Goal: Find specific page/section: Find specific page/section

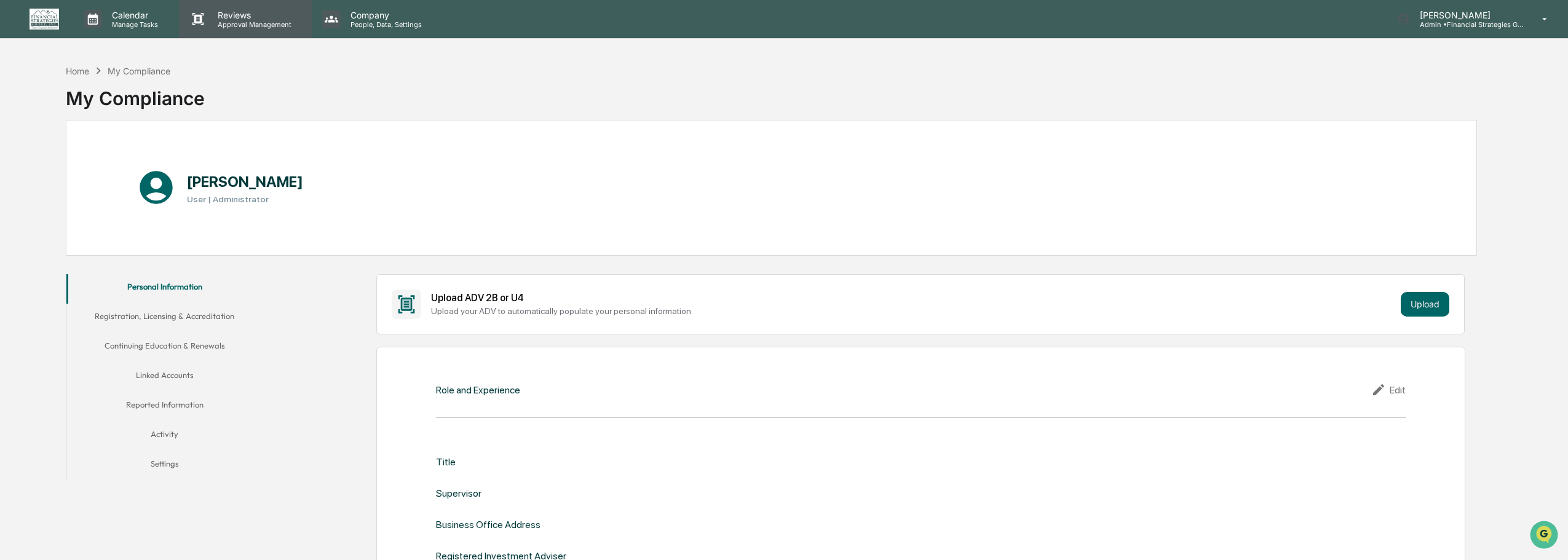
click at [244, 10] on p "Reviews" at bounding box center [253, 14] width 89 height 10
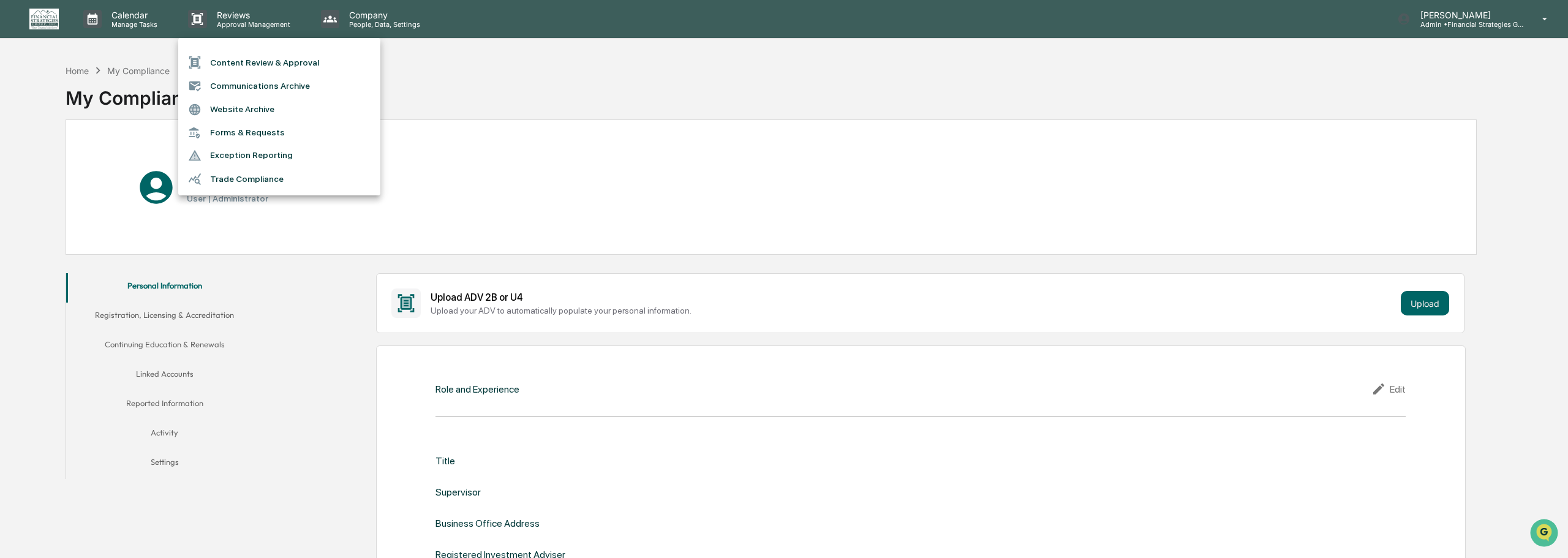
click at [245, 60] on li "Content Review & Approval" at bounding box center [279, 62] width 202 height 23
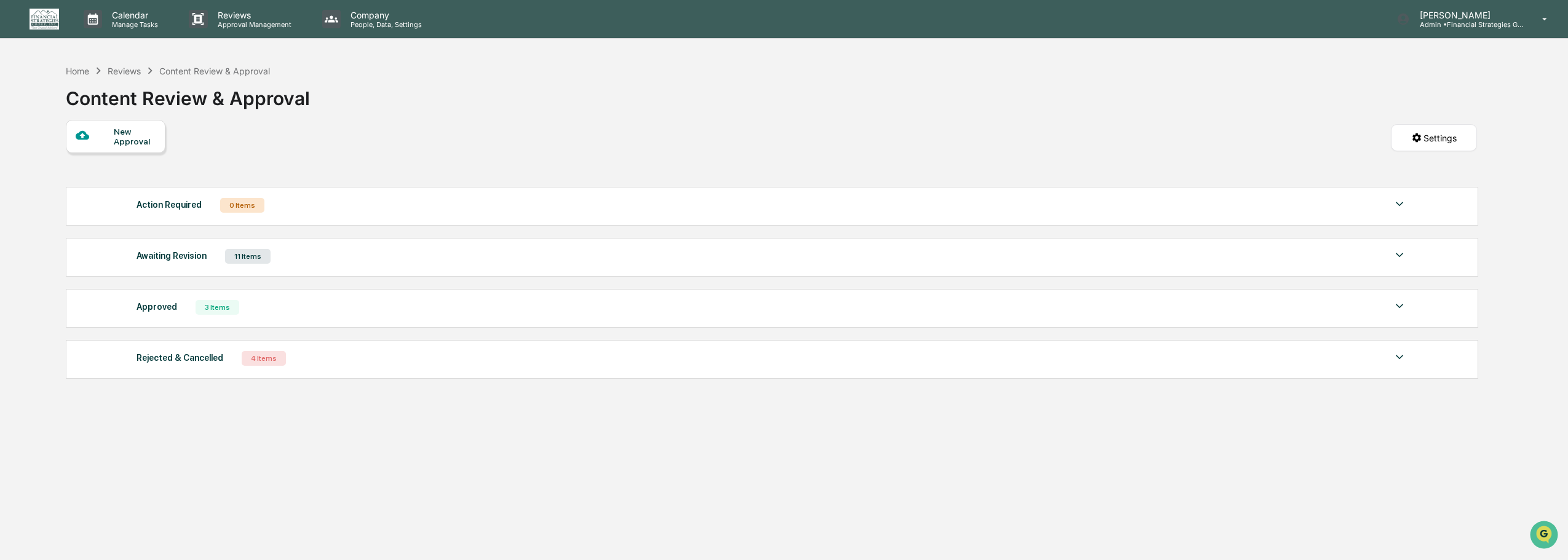
click at [337, 258] on div "Awaiting Revision 11 Items" at bounding box center [771, 256] width 1271 height 17
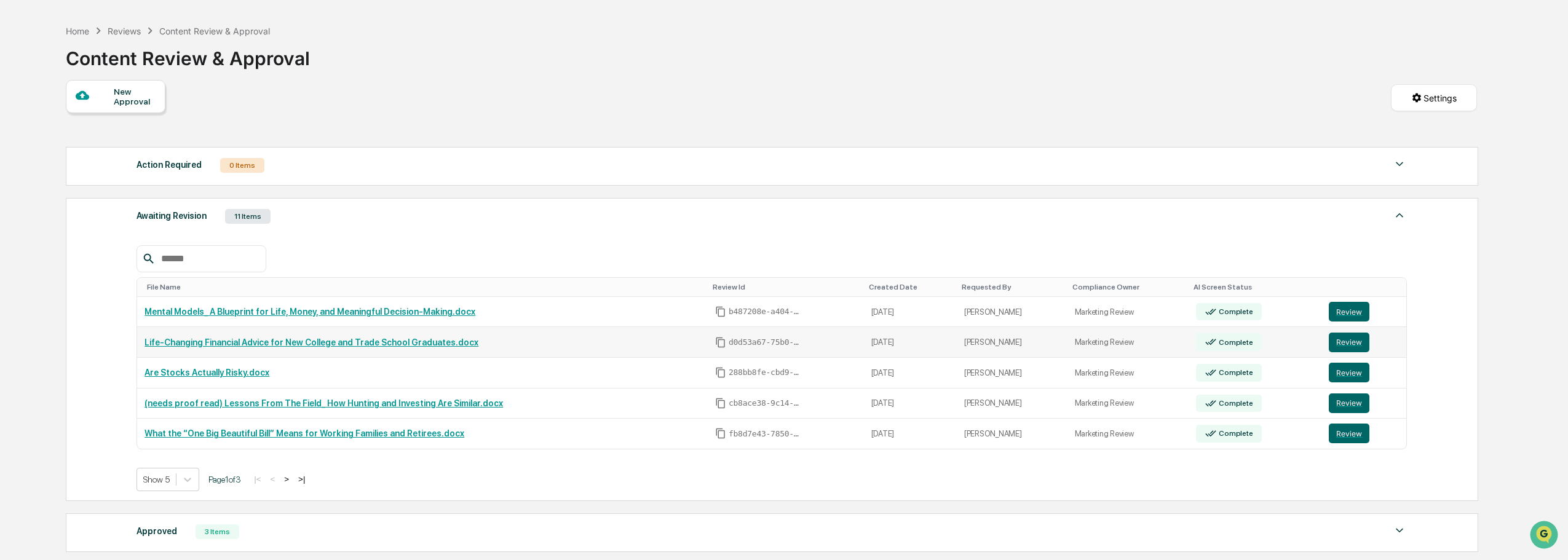
scroll to position [61, 0]
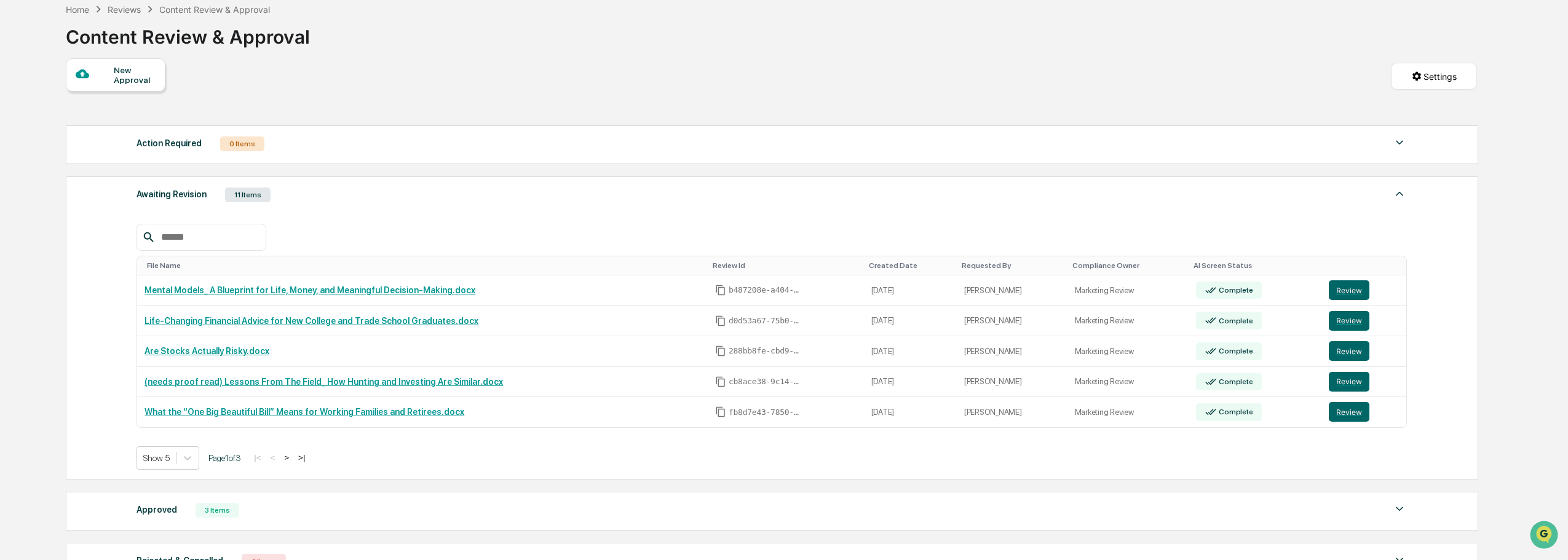
click at [292, 459] on button ">" at bounding box center [287, 457] width 12 height 10
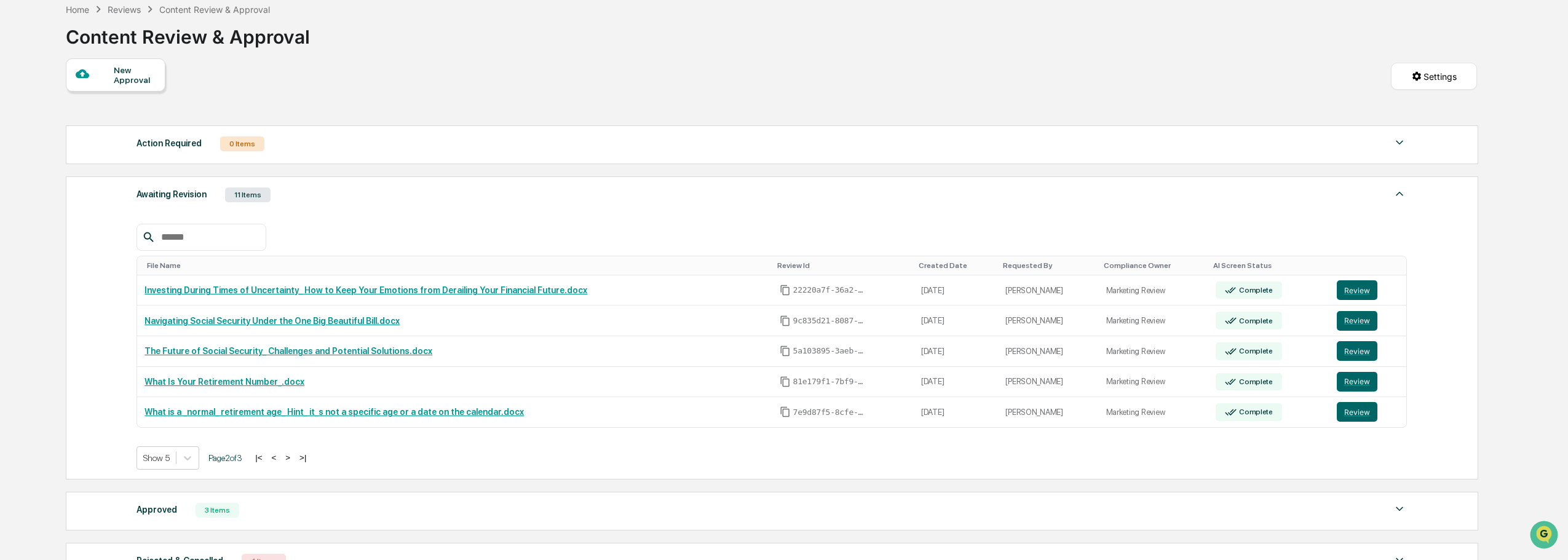
click at [292, 459] on button ">" at bounding box center [288, 457] width 12 height 10
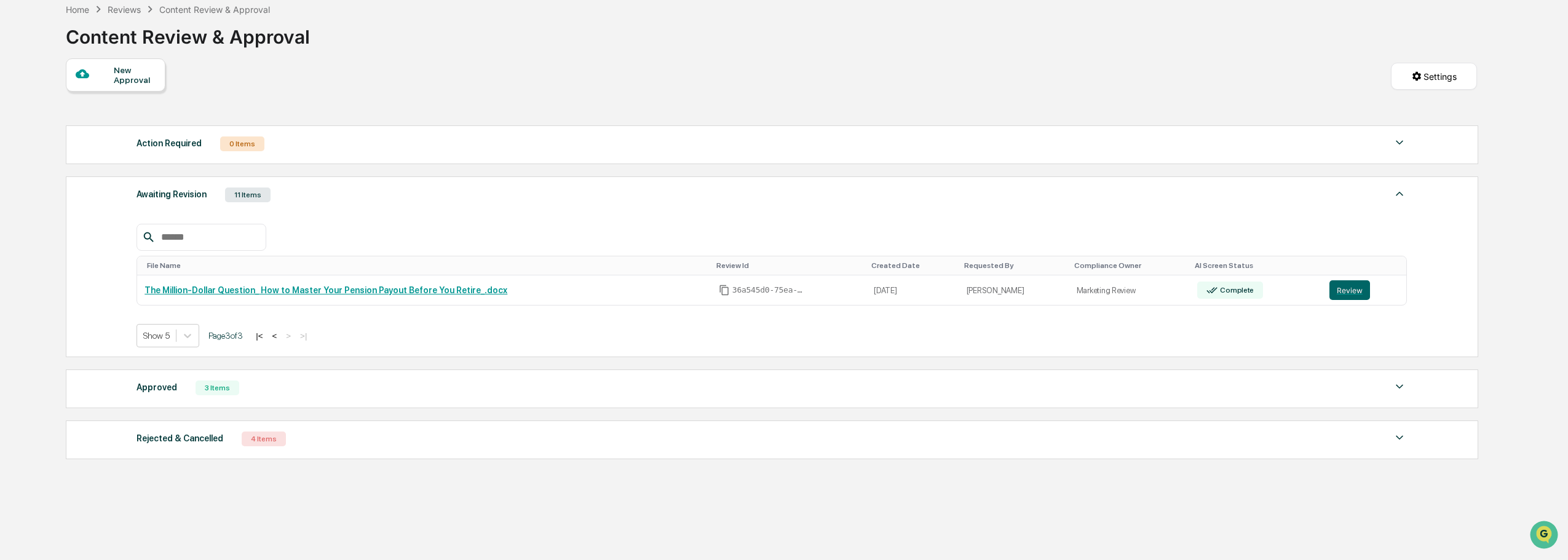
click at [264, 394] on div "Approved 3 Items" at bounding box center [771, 387] width 1271 height 17
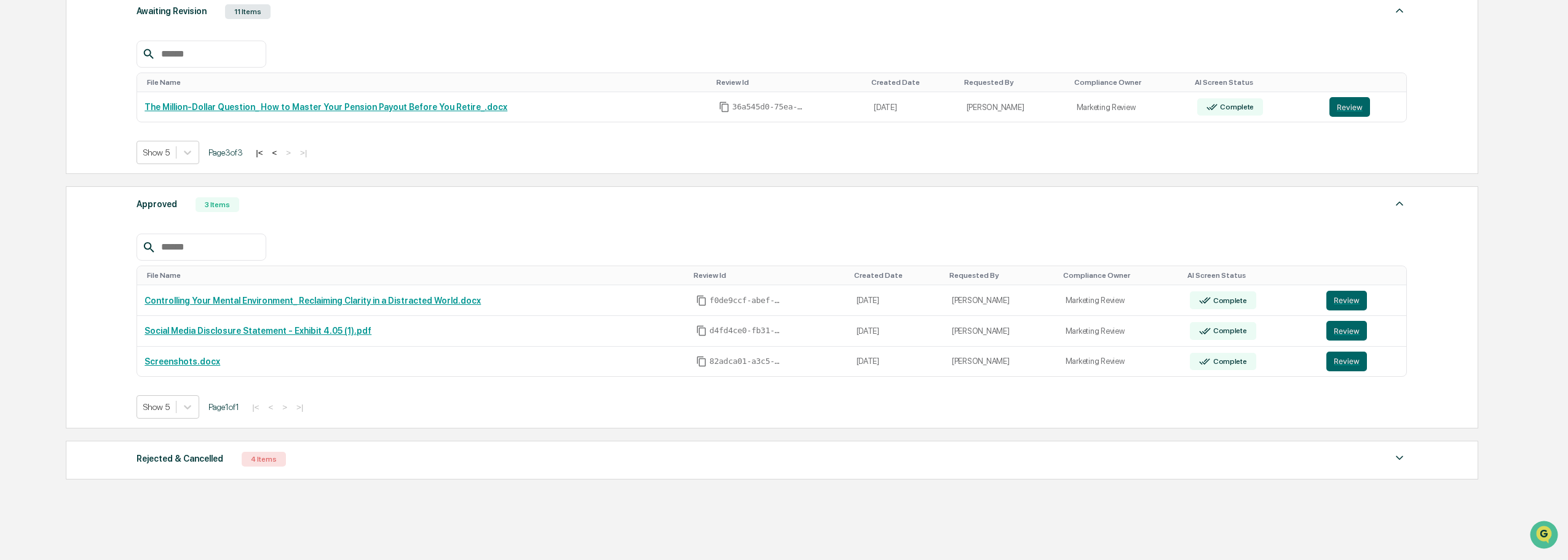
scroll to position [246, 0]
click at [201, 204] on div "3 Items" at bounding box center [217, 203] width 43 height 14
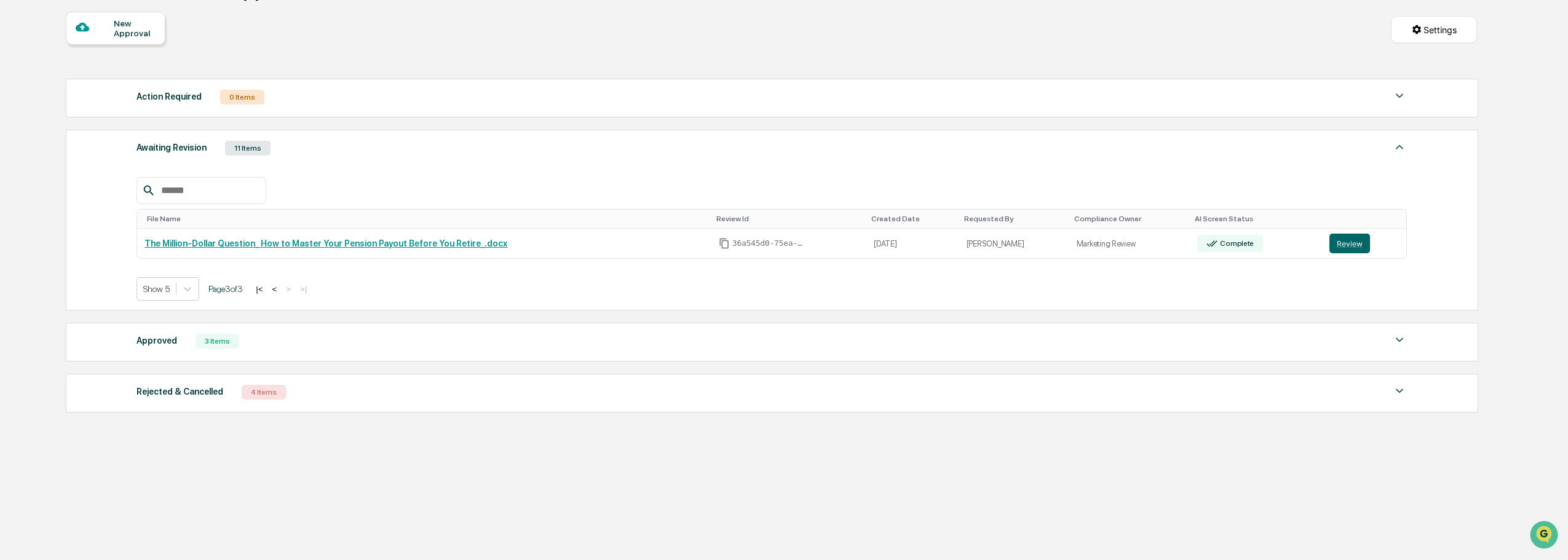
scroll to position [108, 0]
click at [246, 391] on div "4 Items" at bounding box center [264, 392] width 44 height 14
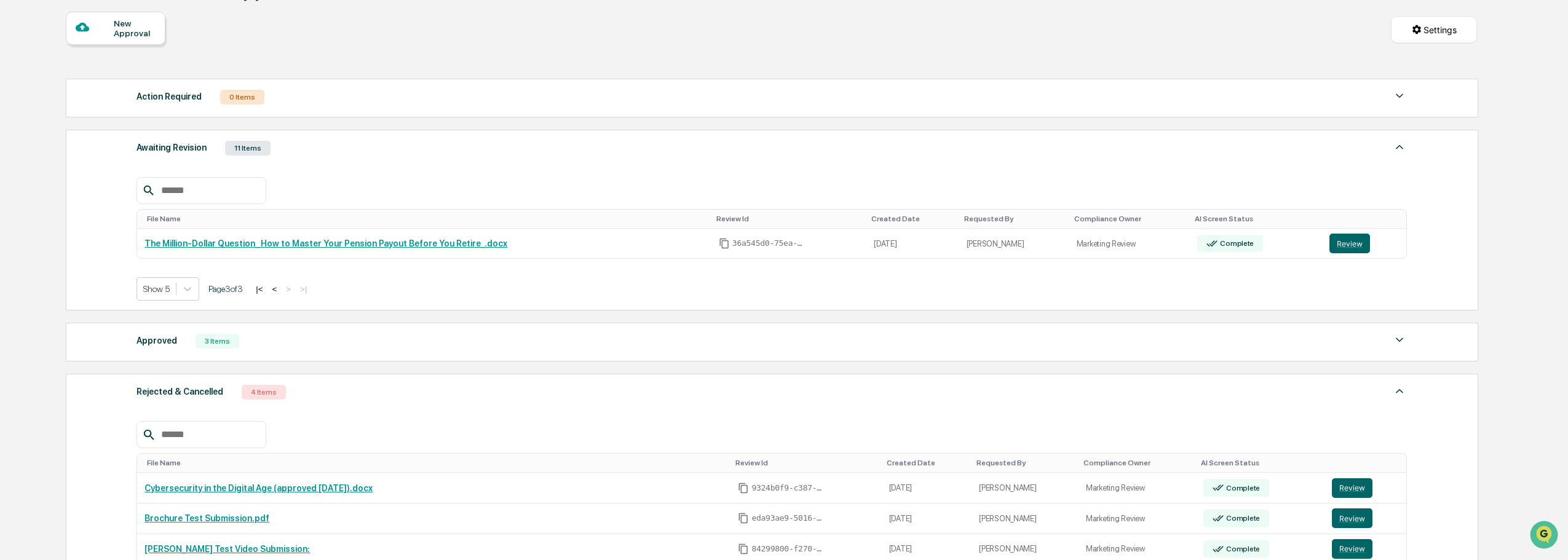
scroll to position [246, 0]
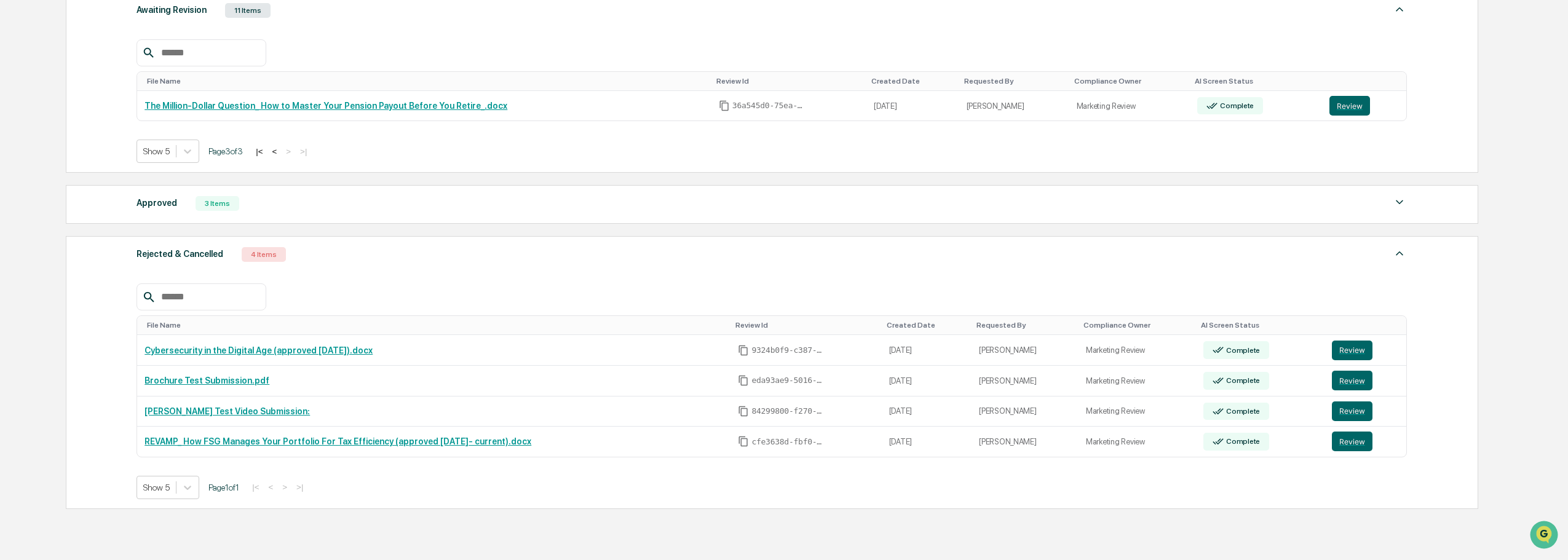
click at [253, 256] on div "4 Items" at bounding box center [264, 254] width 44 height 14
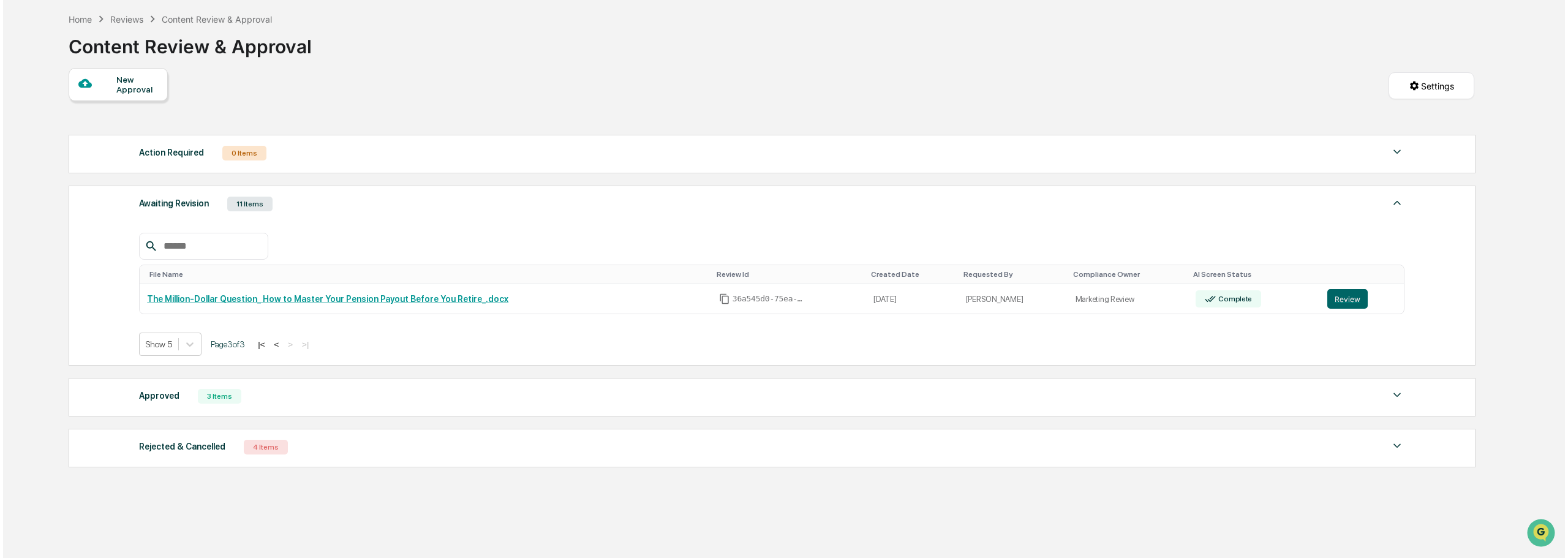
scroll to position [0, 0]
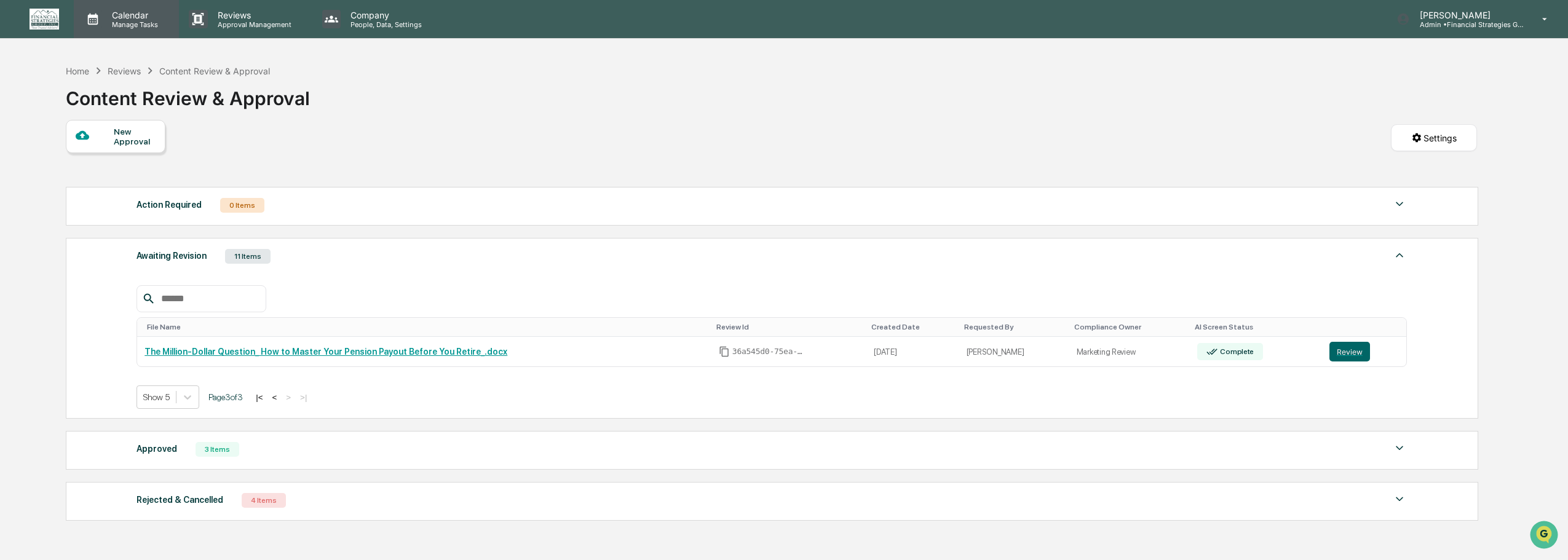
click at [129, 18] on p "Calendar" at bounding box center [133, 14] width 62 height 10
